Goal: Navigation & Orientation: Find specific page/section

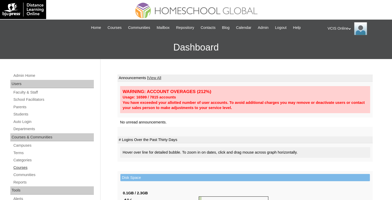
click at [28, 166] on link "Courses" at bounding box center [53, 168] width 81 height 6
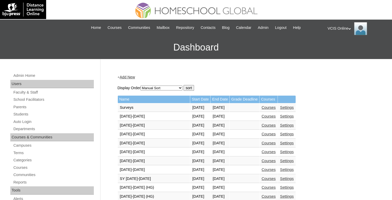
click at [291, 55] on h3 "Dashboard" at bounding box center [196, 47] width 387 height 23
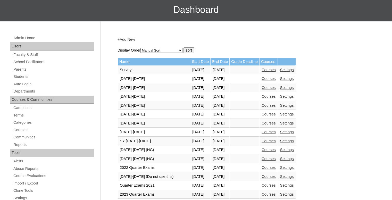
scroll to position [52, 0]
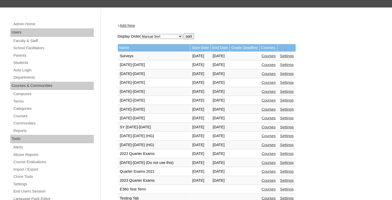
click at [276, 143] on link "Courses" at bounding box center [269, 145] width 14 height 4
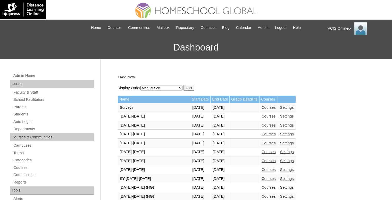
scroll to position [77, 0]
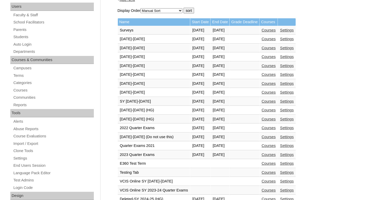
click at [276, 119] on link "Courses" at bounding box center [269, 119] width 14 height 4
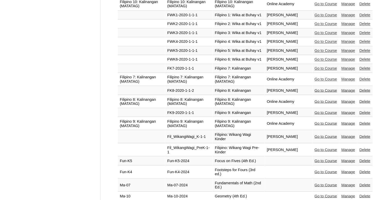
scroll to position [1130, 0]
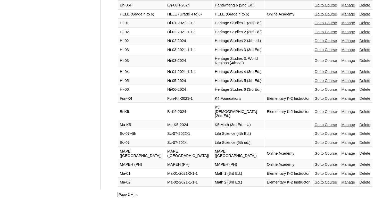
click at [136, 193] on link "»" at bounding box center [136, 194] width 2 height 4
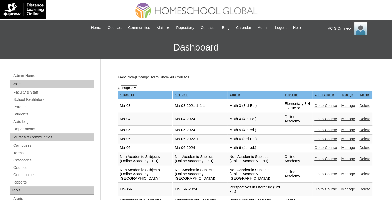
scroll to position [234, 0]
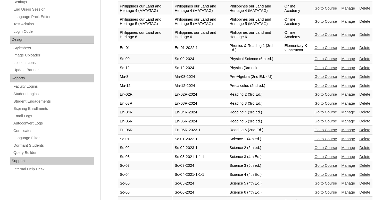
click at [323, 79] on link "Go to Course" at bounding box center [326, 77] width 22 height 4
